Goal: Task Accomplishment & Management: Manage account settings

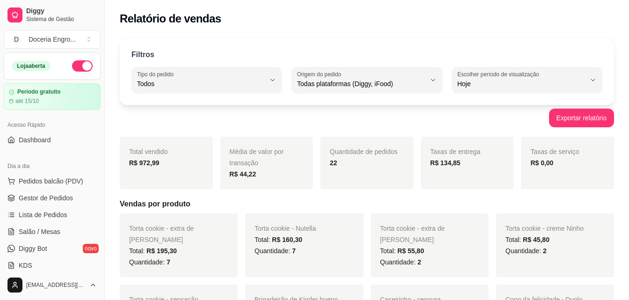
select select "ALL"
select select "0"
click at [50, 299] on link "Produtos" at bounding box center [52, 306] width 97 height 15
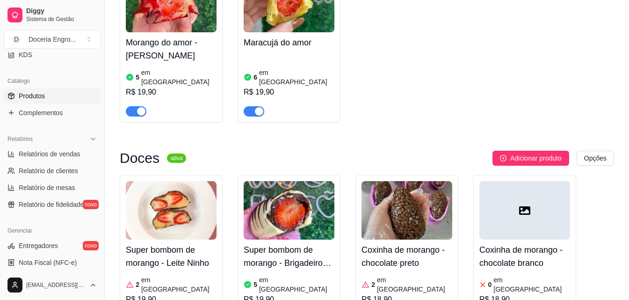
scroll to position [234, 0]
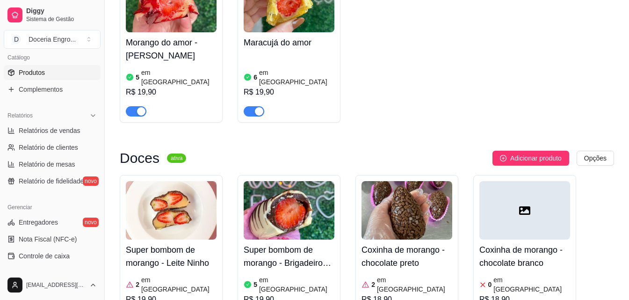
click at [58, 138] on ul "Relatórios de vendas Relatório de clientes Relatório de mesas Relatório de fide…" at bounding box center [52, 156] width 97 height 66
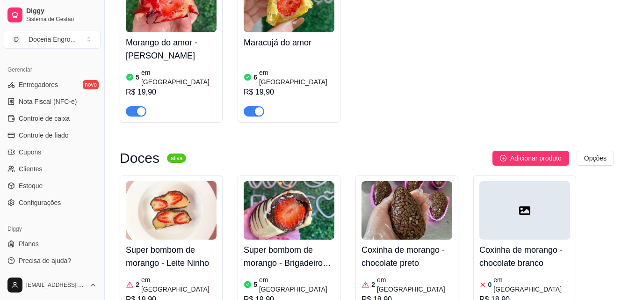
scroll to position [373, 0]
click at [43, 118] on span "Controle de caixa" at bounding box center [44, 116] width 51 height 9
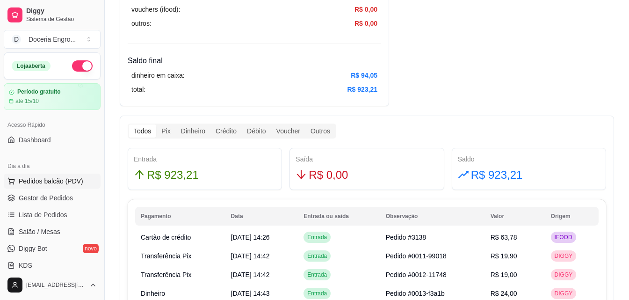
click at [57, 180] on span "Pedidos balcão (PDV)" at bounding box center [51, 180] width 65 height 9
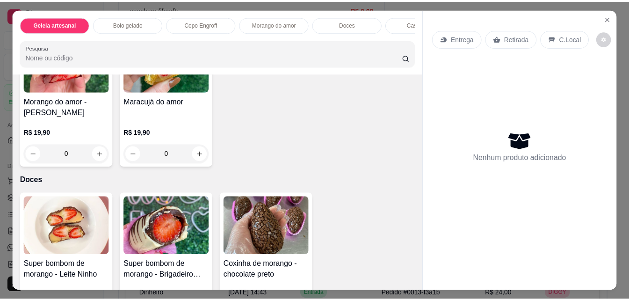
scroll to position [655, 0]
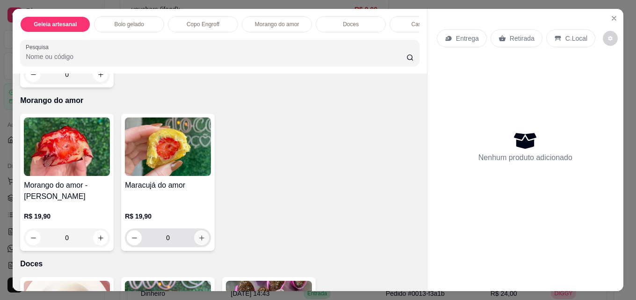
click at [201, 237] on button "increase-product-quantity" at bounding box center [201, 237] width 15 height 15
type input "1"
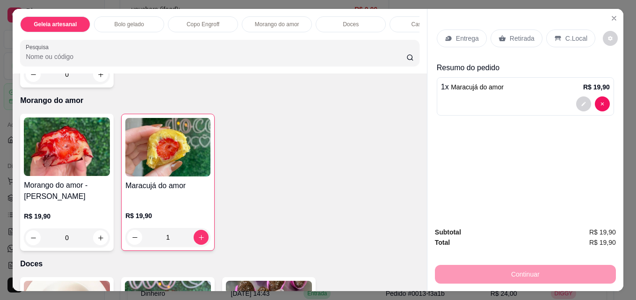
click at [530, 42] on div "Retirada" at bounding box center [517, 38] width 52 height 18
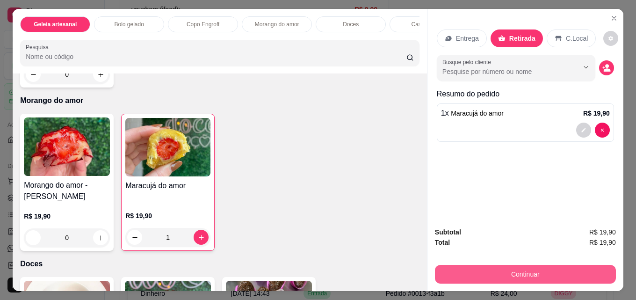
click at [539, 275] on button "Continuar" at bounding box center [525, 274] width 181 height 19
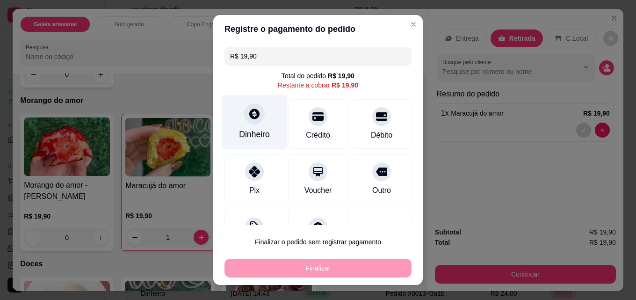
click at [252, 128] on div "Dinheiro" at bounding box center [254, 134] width 31 height 12
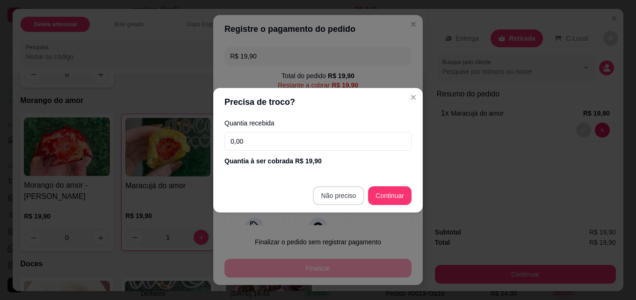
type input "R$ 0,00"
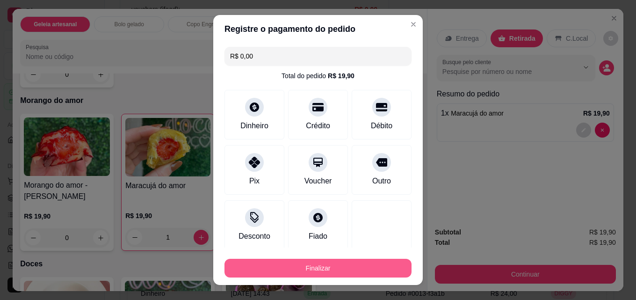
click at [351, 267] on button "Finalizar" at bounding box center [318, 268] width 187 height 19
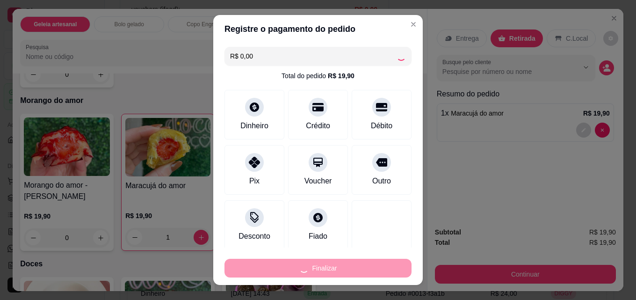
type input "0"
type input "-R$ 19,90"
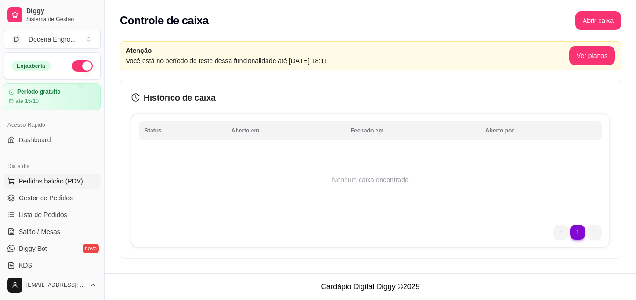
click at [50, 179] on span "Pedidos balcão (PDV)" at bounding box center [51, 180] width 65 height 9
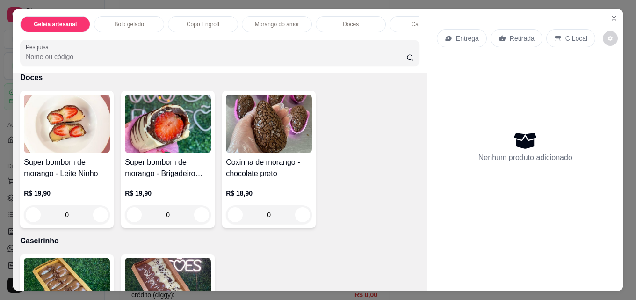
scroll to position [842, 0]
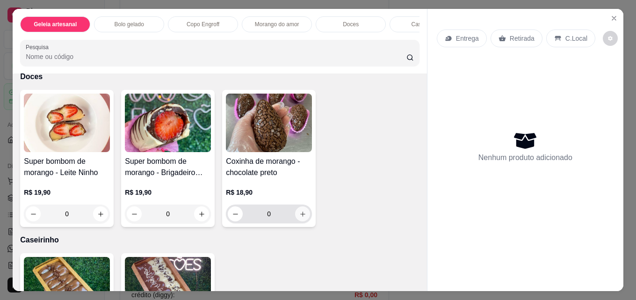
click at [301, 215] on icon "increase-product-quantity" at bounding box center [302, 214] width 7 height 7
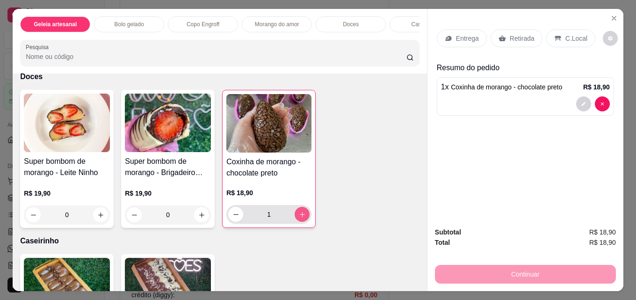
click at [301, 215] on icon "increase-product-quantity" at bounding box center [302, 214] width 7 height 7
type input "2"
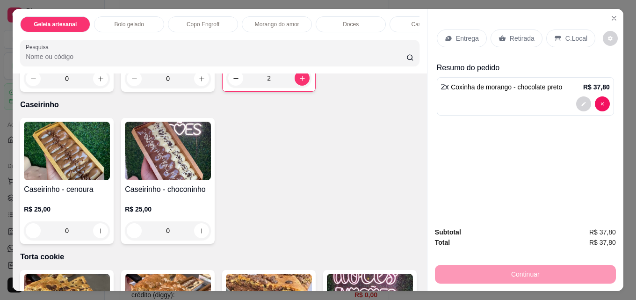
scroll to position [983, 0]
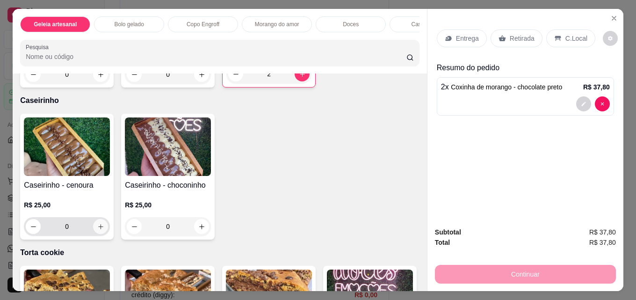
click at [97, 234] on button "increase-product-quantity" at bounding box center [100, 226] width 15 height 15
type input "1"
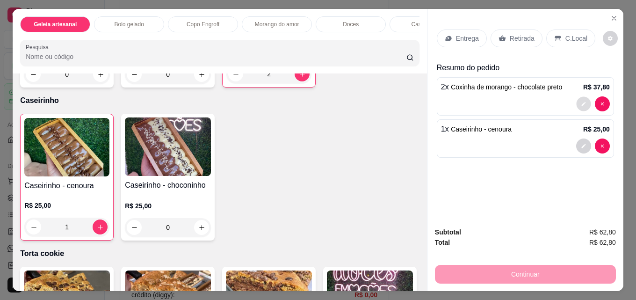
click at [582, 102] on icon "decrease-product-quantity" at bounding box center [584, 104] width 4 height 4
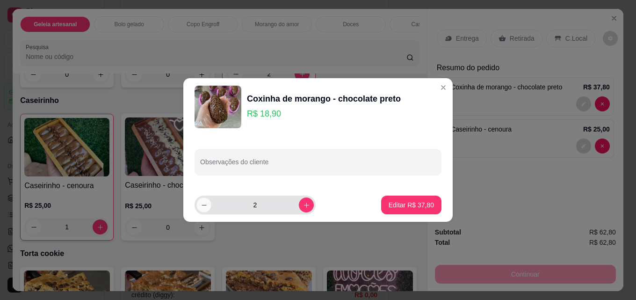
click at [211, 204] on button "decrease-product-quantity" at bounding box center [204, 205] width 15 height 15
type input "1"
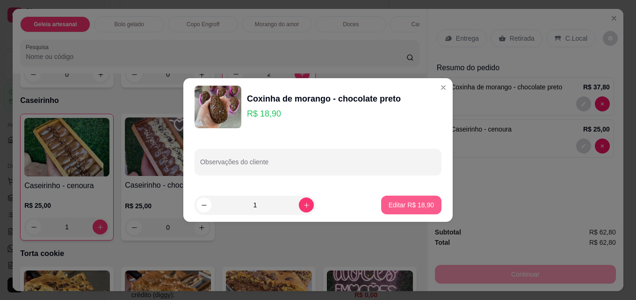
click at [397, 208] on p "Editar R$ 18,90" at bounding box center [411, 204] width 45 height 9
type input "1"
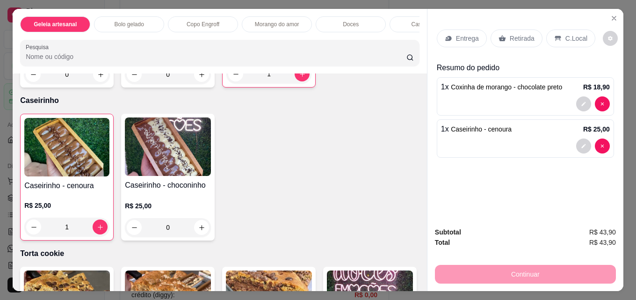
click at [516, 34] on p "Retirada" at bounding box center [522, 38] width 25 height 9
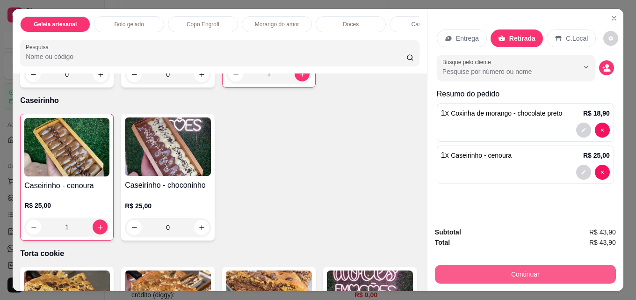
click at [511, 270] on button "Continuar" at bounding box center [525, 274] width 181 height 19
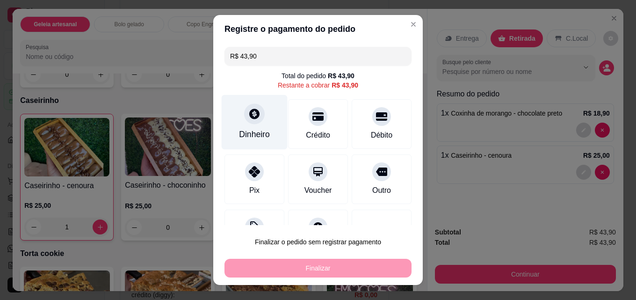
click at [244, 124] on div at bounding box center [254, 113] width 21 height 21
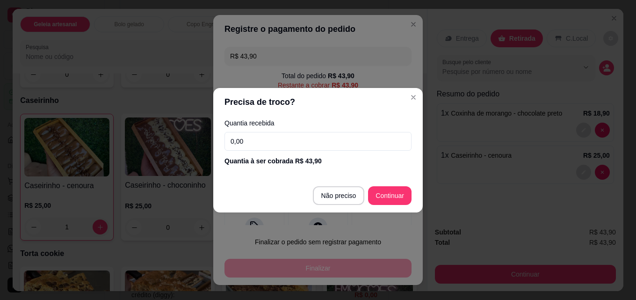
drag, startPoint x: 306, startPoint y: 135, endPoint x: 271, endPoint y: 131, distance: 34.9
click at [271, 131] on div "Quantia recebida 0,00 Quantia à ser cobrada R$ 43,90" at bounding box center [318, 142] width 210 height 53
type input "50,00"
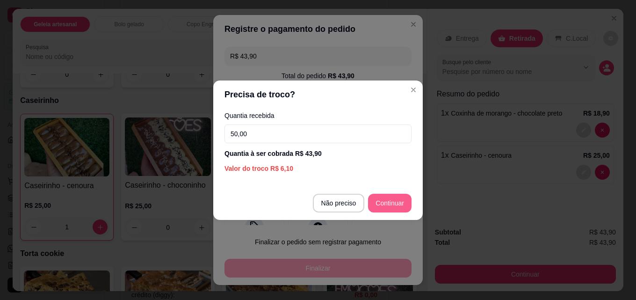
type input "R$ 0,00"
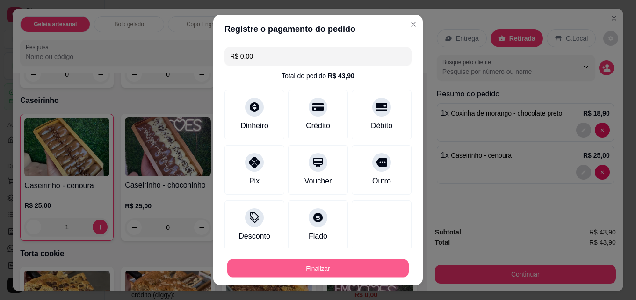
click at [328, 268] on button "Finalizar" at bounding box center [318, 268] width 182 height 18
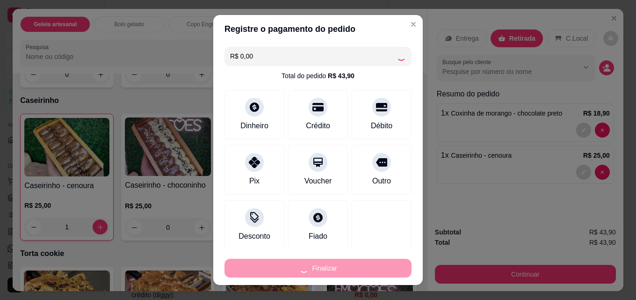
type input "0"
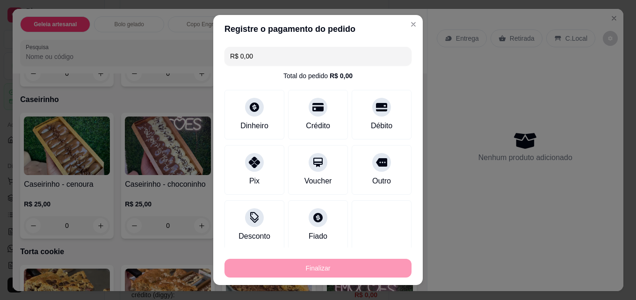
type input "-R$ 43,90"
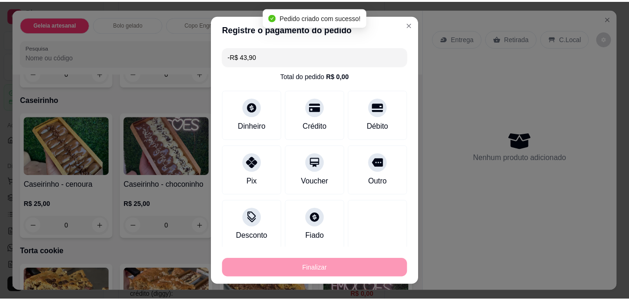
scroll to position [982, 0]
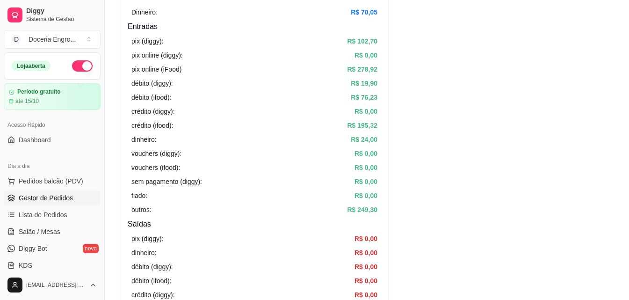
click at [47, 199] on span "Gestor de Pedidos" at bounding box center [46, 197] width 54 height 9
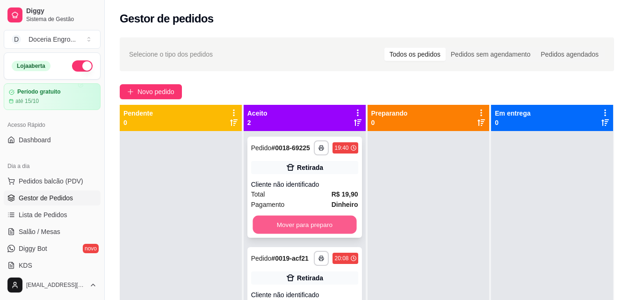
click at [278, 216] on button "Mover para preparo" at bounding box center [305, 225] width 104 height 18
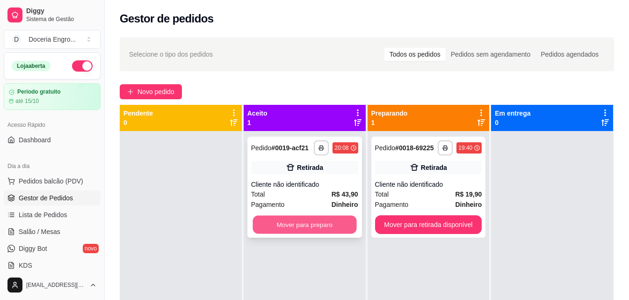
click at [290, 221] on button "Mover para preparo" at bounding box center [305, 225] width 104 height 18
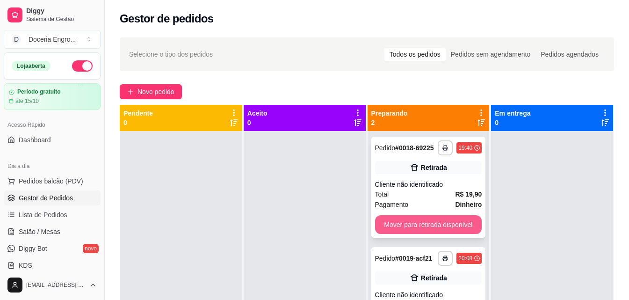
click at [427, 230] on button "Mover para retirada disponível" at bounding box center [428, 224] width 107 height 19
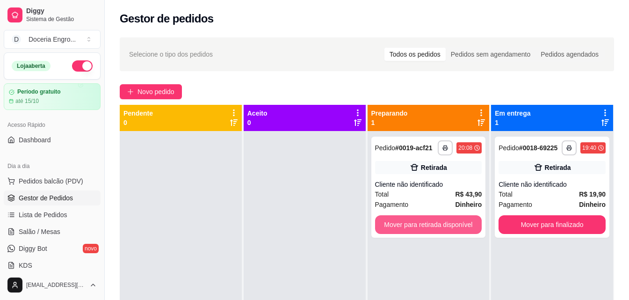
click at [427, 230] on button "Mover para retirada disponível" at bounding box center [428, 224] width 107 height 19
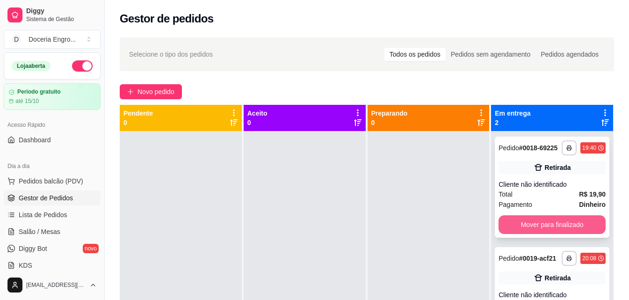
click at [537, 230] on button "Mover para finalizado" at bounding box center [552, 224] width 107 height 19
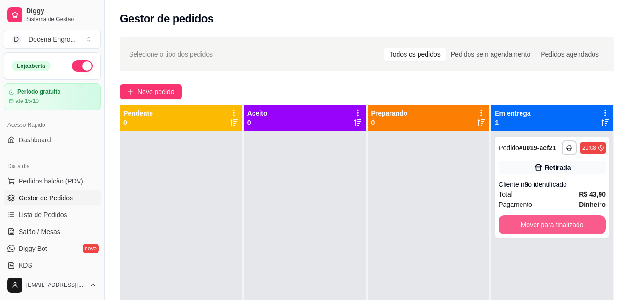
click at [537, 230] on button "Mover para finalizado" at bounding box center [552, 224] width 107 height 19
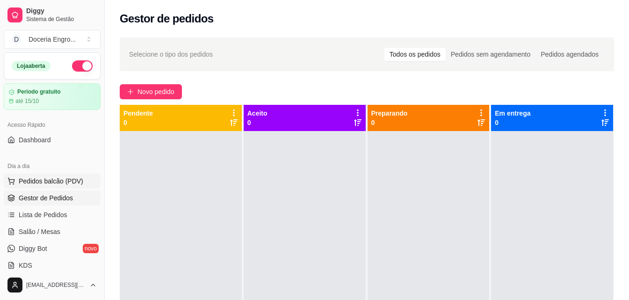
click at [64, 175] on button "Pedidos balcão (PDV)" at bounding box center [52, 181] width 97 height 15
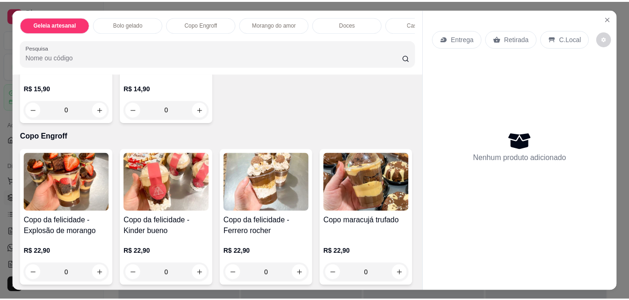
scroll to position [374, 0]
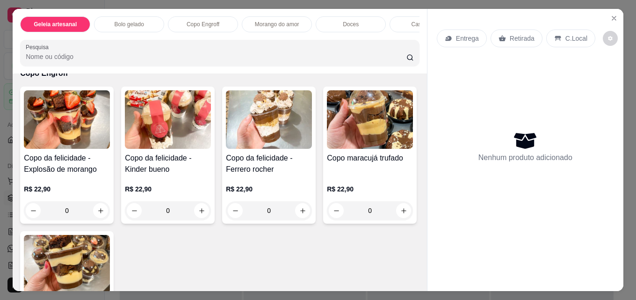
click at [348, 159] on div "Copo da felicidade - Explosão de morango R$ 22,90 0 Copo da felicidade - Kinder…" at bounding box center [220, 228] width 400 height 282
click at [607, 16] on button "Close" at bounding box center [614, 18] width 15 height 15
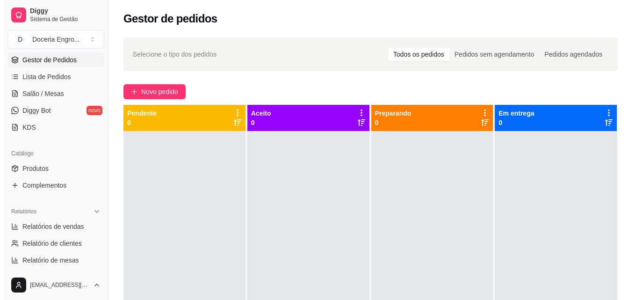
scroll to position [281, 0]
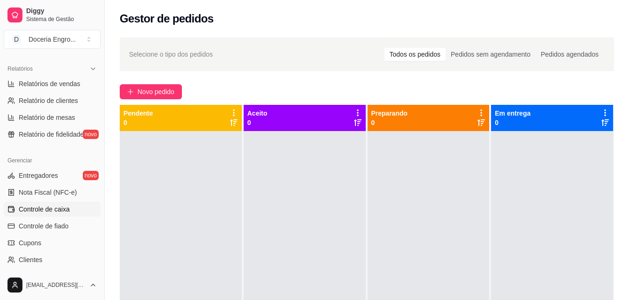
click at [33, 207] on span "Controle de caixa" at bounding box center [44, 208] width 51 height 9
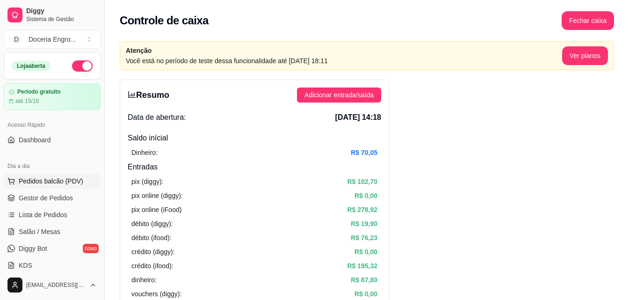
click at [41, 177] on span "Pedidos balcão (PDV)" at bounding box center [51, 180] width 65 height 9
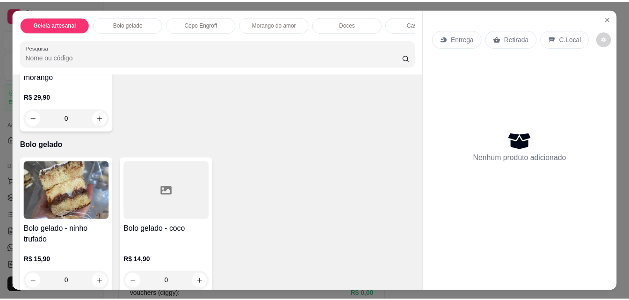
scroll to position [234, 0]
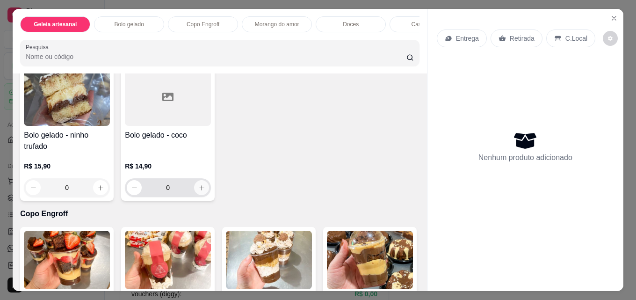
click at [198, 191] on icon "increase-product-quantity" at bounding box center [201, 187] width 7 height 7
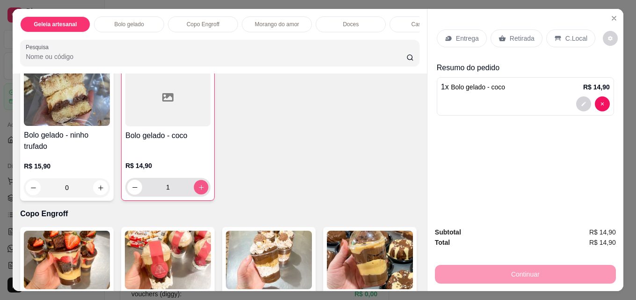
click at [199, 189] on icon "increase-product-quantity" at bounding box center [201, 187] width 5 height 5
type input "2"
click at [502, 29] on div "Retirada" at bounding box center [517, 38] width 52 height 18
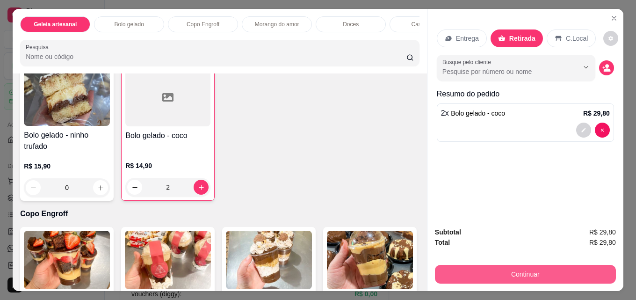
click at [541, 265] on button "Continuar" at bounding box center [525, 274] width 181 height 19
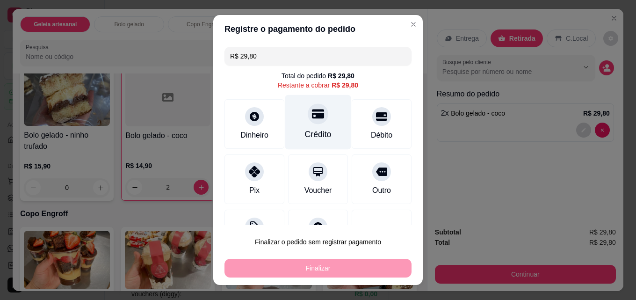
click at [312, 133] on div "Crédito" at bounding box center [318, 134] width 27 height 12
type input "R$ 0,00"
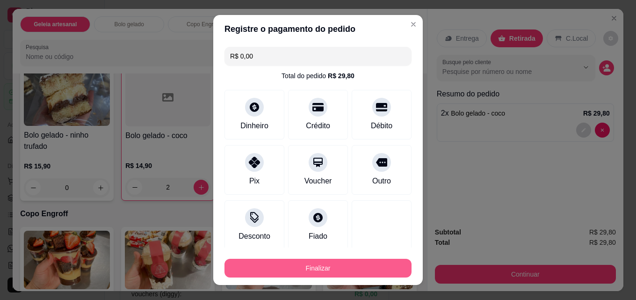
click at [330, 265] on button "Finalizar" at bounding box center [318, 268] width 187 height 19
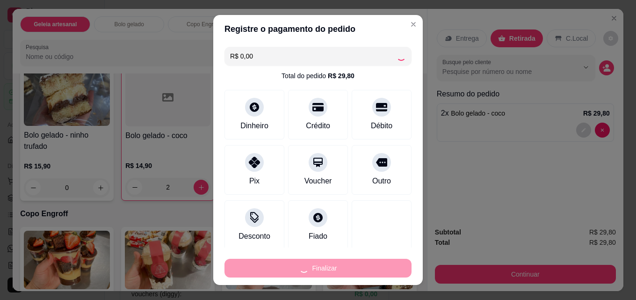
type input "0"
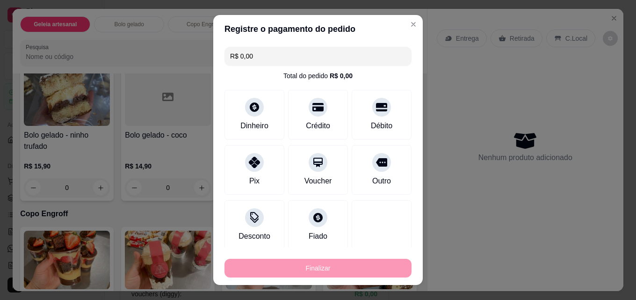
type input "-R$ 29,80"
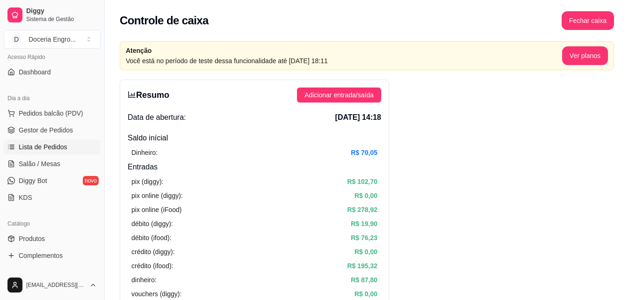
scroll to position [94, 0]
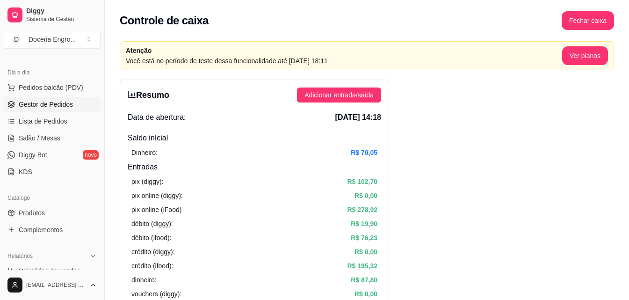
click at [59, 110] on link "Gestor de Pedidos" at bounding box center [52, 104] width 97 height 15
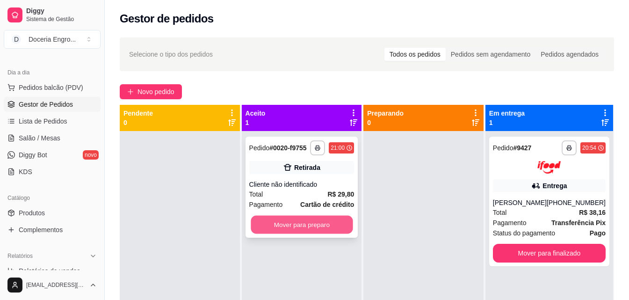
click at [300, 219] on button "Mover para preparo" at bounding box center [302, 225] width 102 height 18
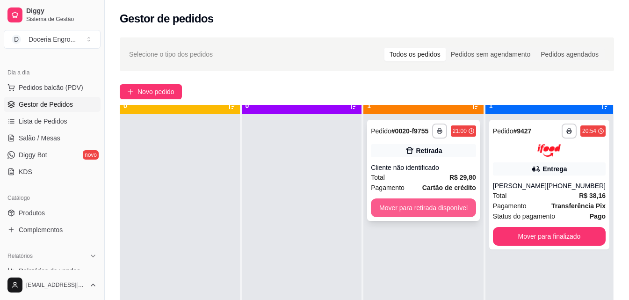
scroll to position [26, 0]
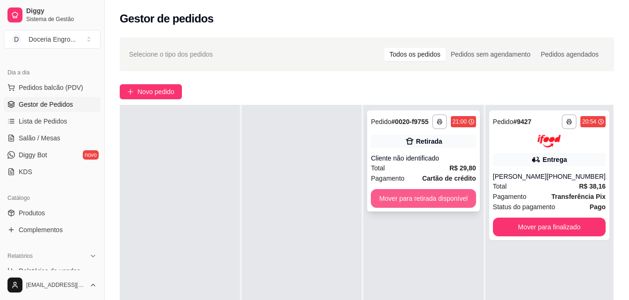
click at [448, 197] on button "Mover para retirada disponível" at bounding box center [423, 198] width 105 height 19
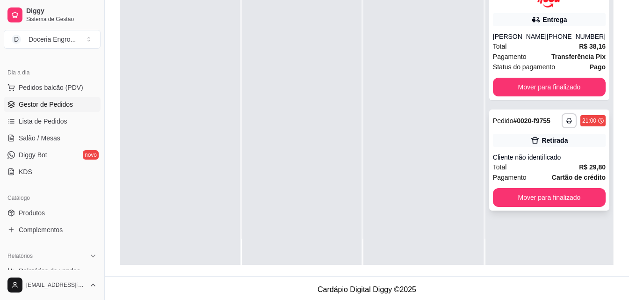
scroll to position [143, 0]
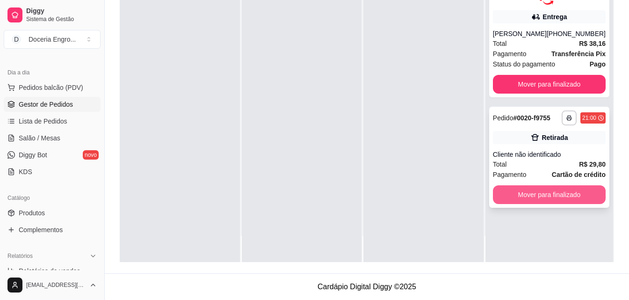
click at [537, 204] on button "Mover para finalizado" at bounding box center [549, 194] width 113 height 19
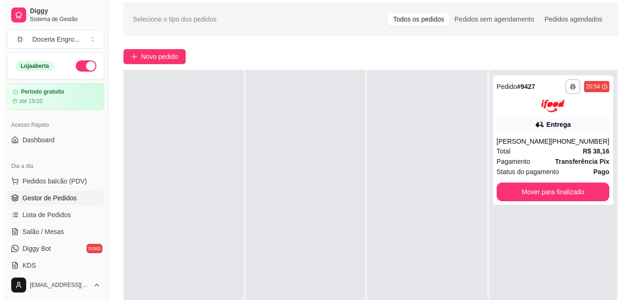
scroll to position [0, 0]
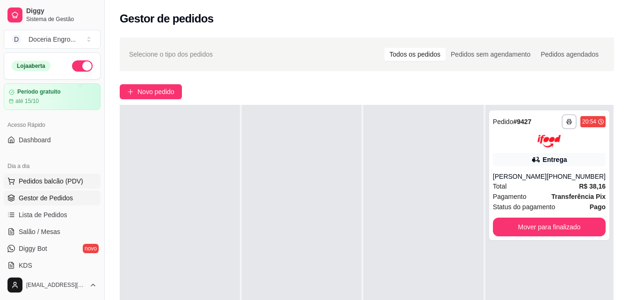
click at [51, 182] on span "Pedidos balcão (PDV)" at bounding box center [51, 180] width 65 height 9
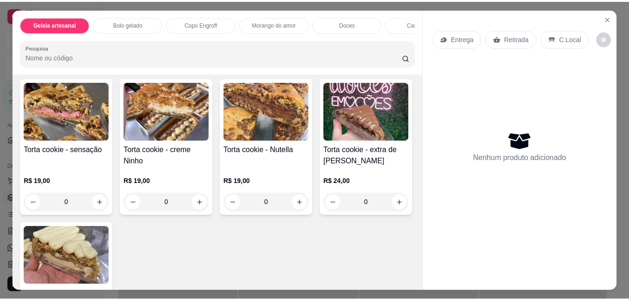
scroll to position [1170, 0]
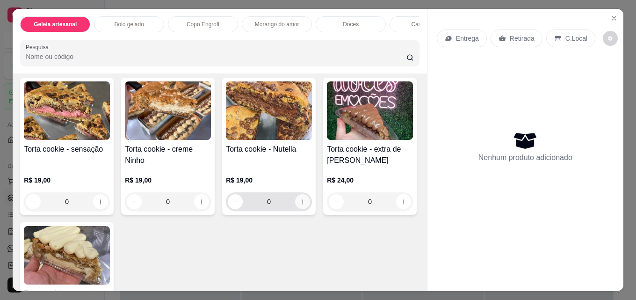
click at [291, 206] on input "0" at bounding box center [269, 201] width 52 height 19
click at [299, 205] on icon "increase-product-quantity" at bounding box center [302, 201] width 7 height 7
type input "1"
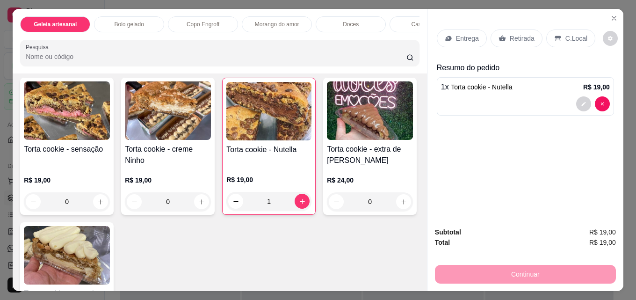
click at [517, 34] on p "Retirada" at bounding box center [522, 38] width 25 height 9
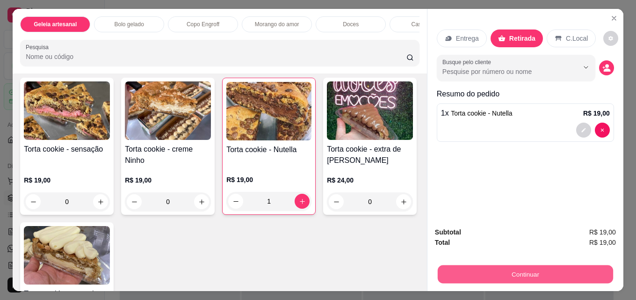
click at [508, 265] on button "Continuar" at bounding box center [525, 274] width 175 height 18
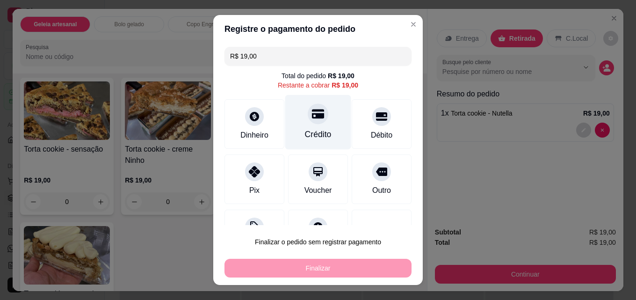
click at [314, 114] on div at bounding box center [318, 113] width 21 height 21
type input "R$ 0,00"
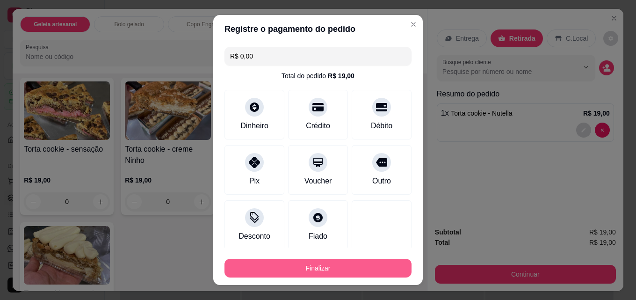
click at [342, 271] on button "Finalizar" at bounding box center [318, 268] width 187 height 19
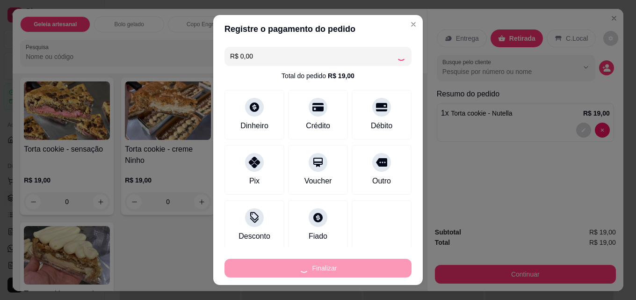
type input "0"
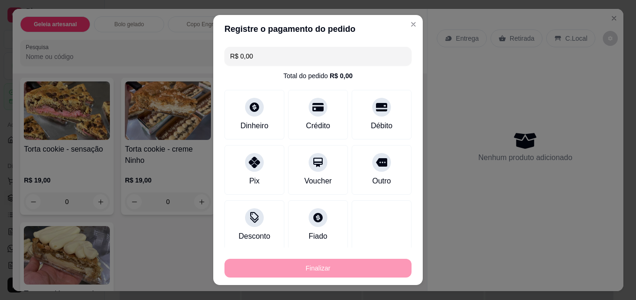
type input "-R$ 19,00"
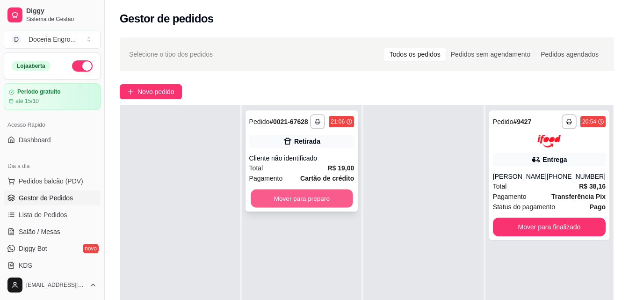
click at [335, 197] on button "Mover para preparo" at bounding box center [302, 198] width 102 height 18
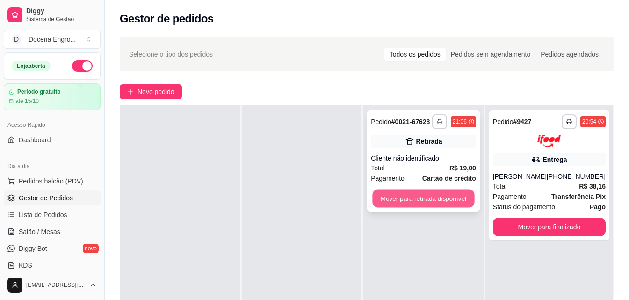
click at [426, 207] on button "Mover para retirada disponível" at bounding box center [424, 198] width 102 height 18
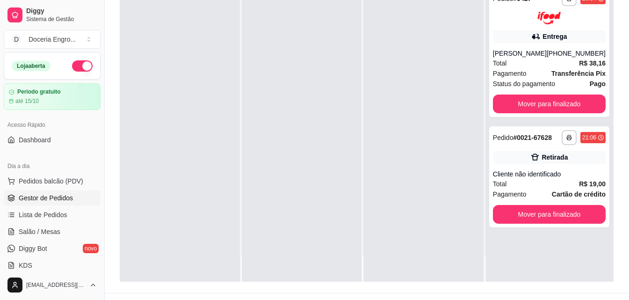
scroll to position [143, 0]
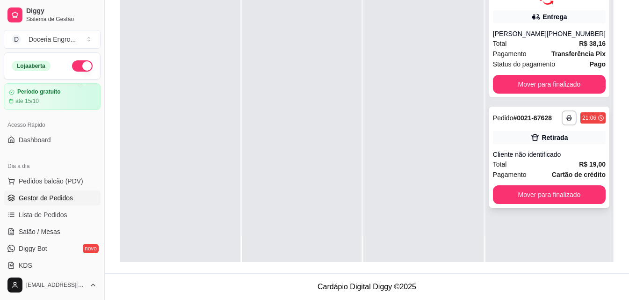
click at [546, 204] on div "**********" at bounding box center [549, 157] width 120 height 101
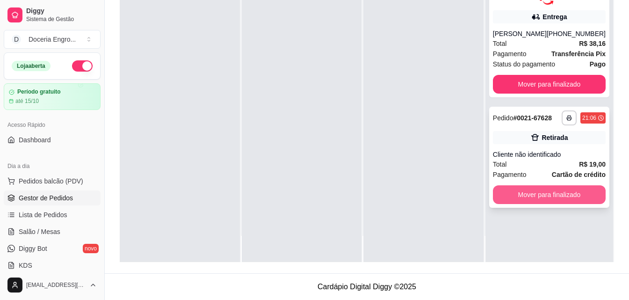
click at [535, 195] on button "Mover para finalizado" at bounding box center [549, 194] width 113 height 19
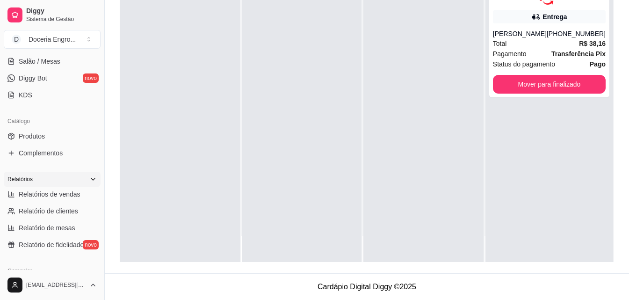
scroll to position [187, 0]
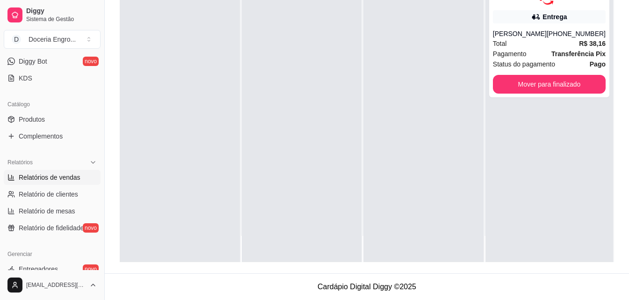
click at [61, 180] on span "Relatórios de vendas" at bounding box center [50, 177] width 62 height 9
select select "ALL"
select select "0"
